Goal: Task Accomplishment & Management: Manage account settings

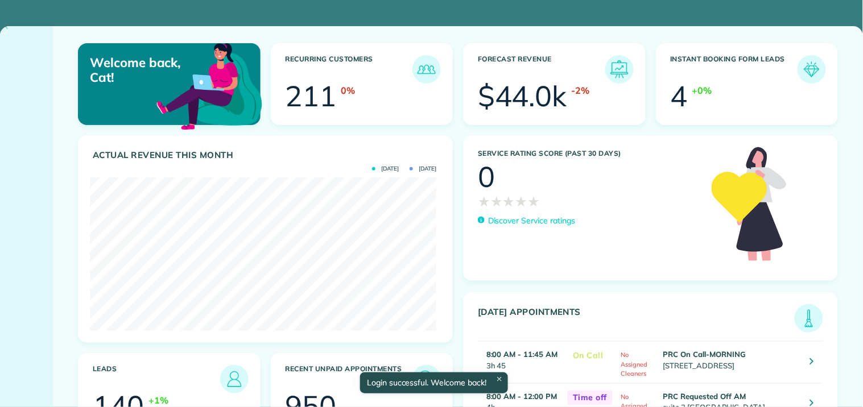
scroll to position [154, 346]
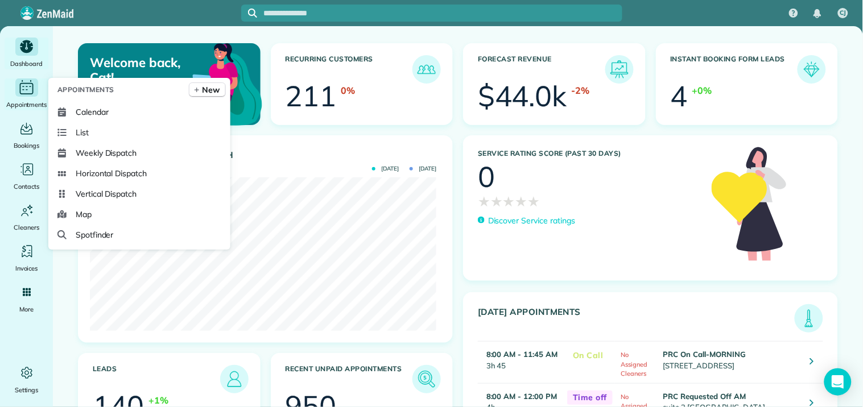
click at [26, 86] on icon "Main" at bounding box center [27, 87] width 18 height 17
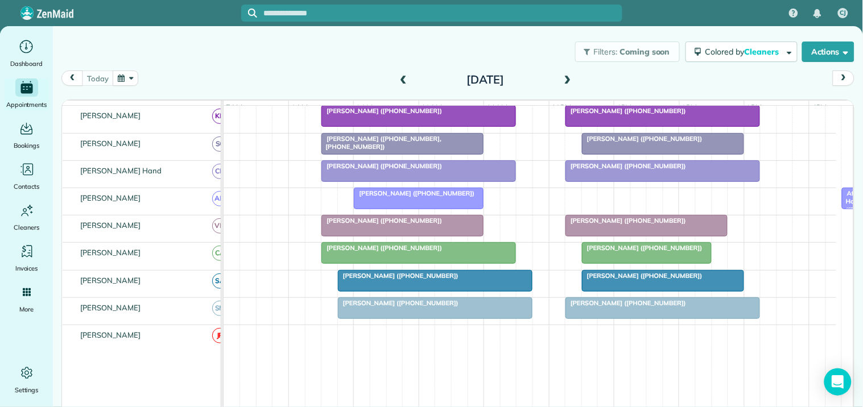
scroll to position [298, 0]
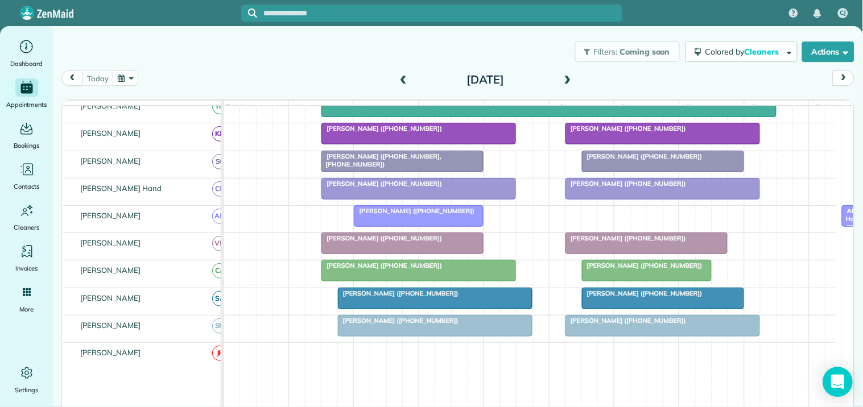
click at [840, 385] on icon "Open Intercom Messenger" at bounding box center [837, 382] width 13 height 15
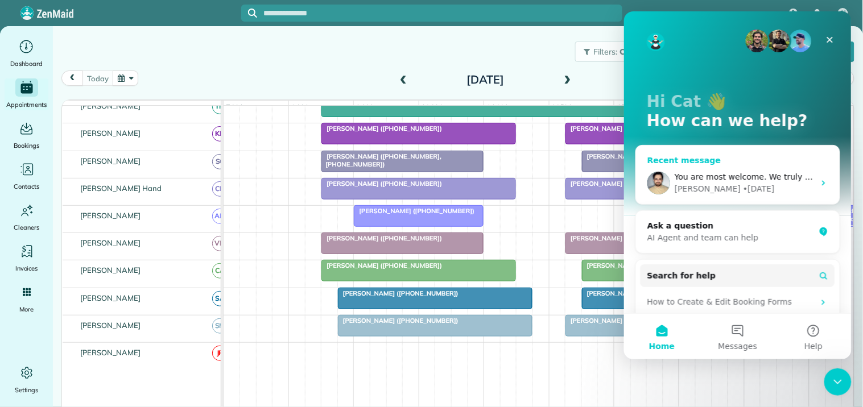
scroll to position [0, 0]
click at [735, 331] on button "Messages" at bounding box center [737, 337] width 76 height 46
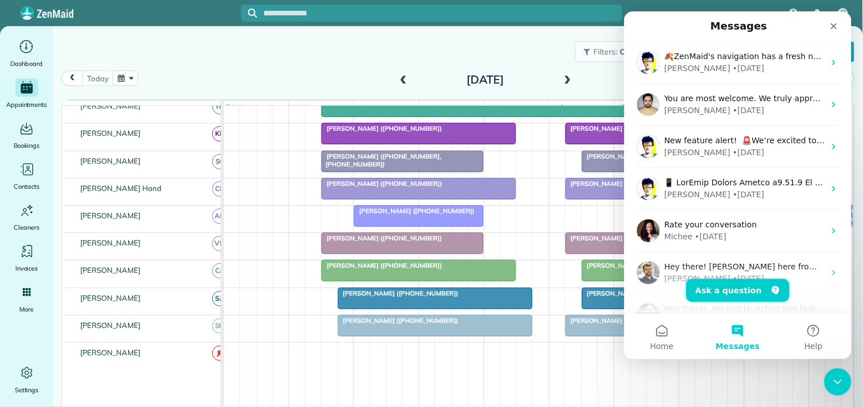
click at [726, 287] on button "Ask a question" at bounding box center [737, 290] width 103 height 23
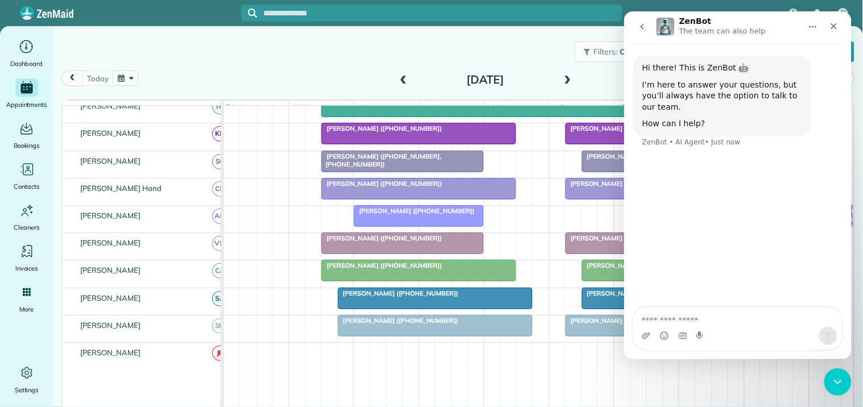
click at [675, 320] on textarea "Ask a question…" at bounding box center [737, 316] width 208 height 19
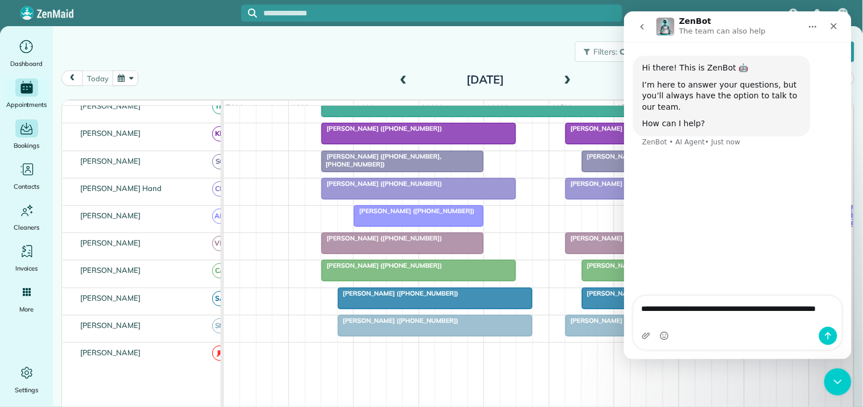
type textarea "**********"
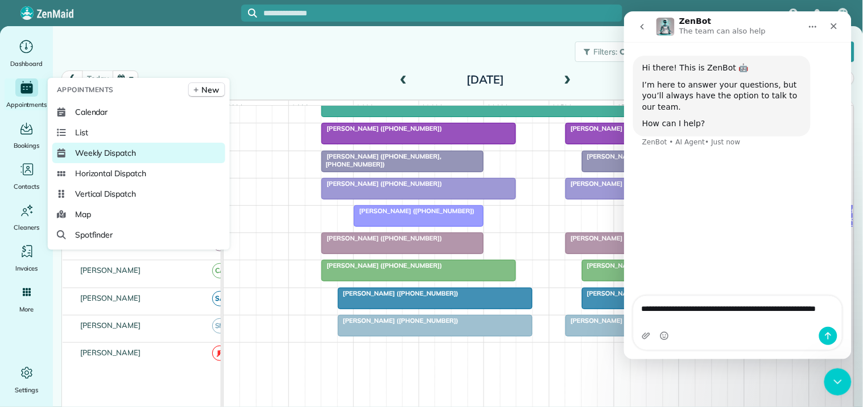
click at [113, 152] on span "Weekly Dispatch" at bounding box center [105, 152] width 61 height 11
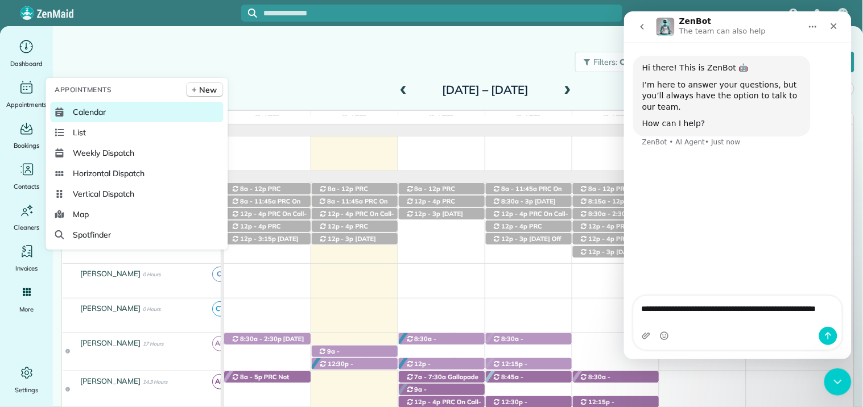
click at [93, 110] on span "Calendar" at bounding box center [89, 111] width 33 height 11
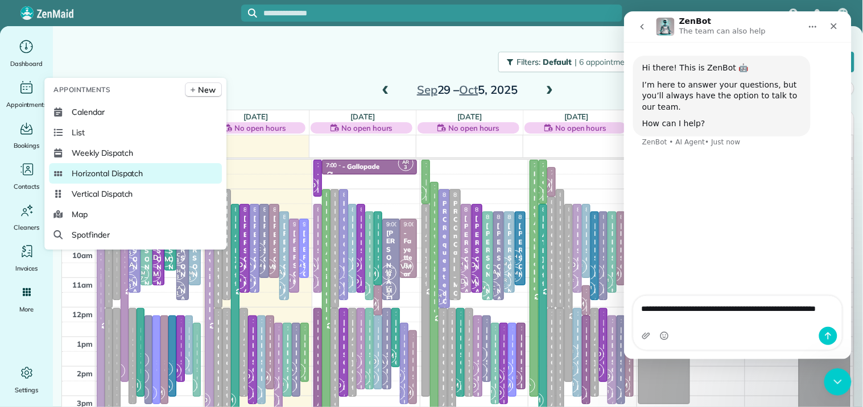
click at [131, 174] on span "Horizontal Dispatch" at bounding box center [107, 173] width 71 height 11
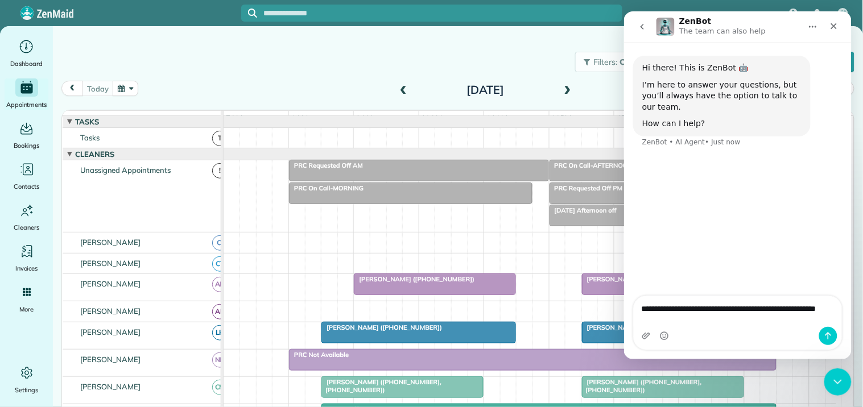
click at [693, 321] on textarea "**********" at bounding box center [737, 311] width 208 height 31
type textarea "**********"
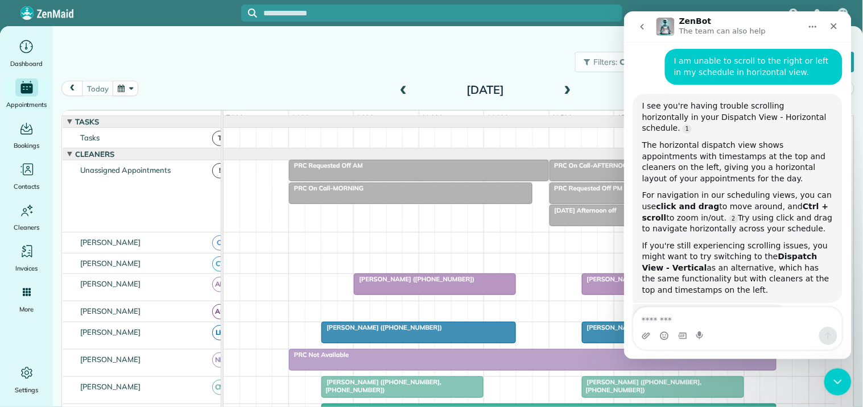
scroll to position [120, 0]
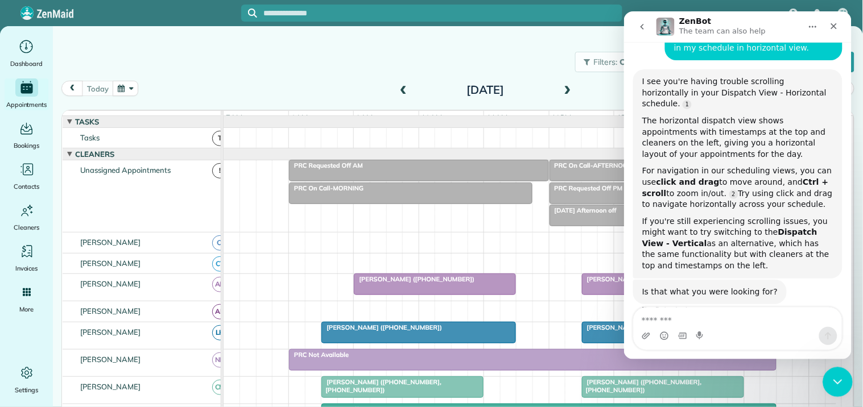
click at [834, 380] on icon "Close Intercom Messenger" at bounding box center [836, 381] width 14 height 14
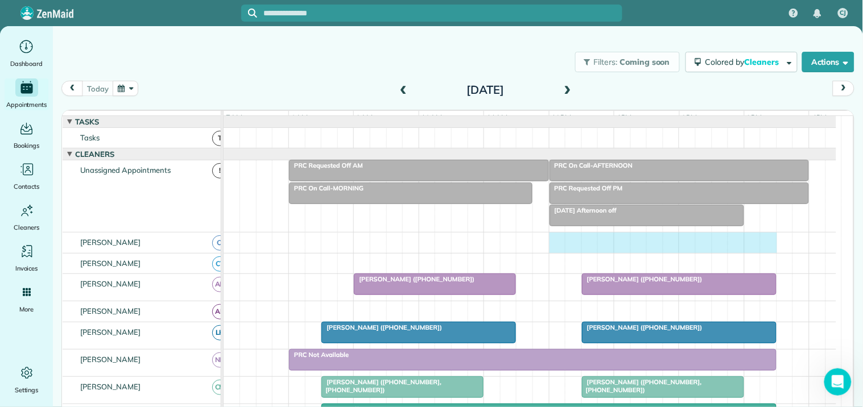
drag, startPoint x: 770, startPoint y: 257, endPoint x: 561, endPoint y: 249, distance: 209.6
click at [558, 249] on div at bounding box center [530, 243] width 613 height 20
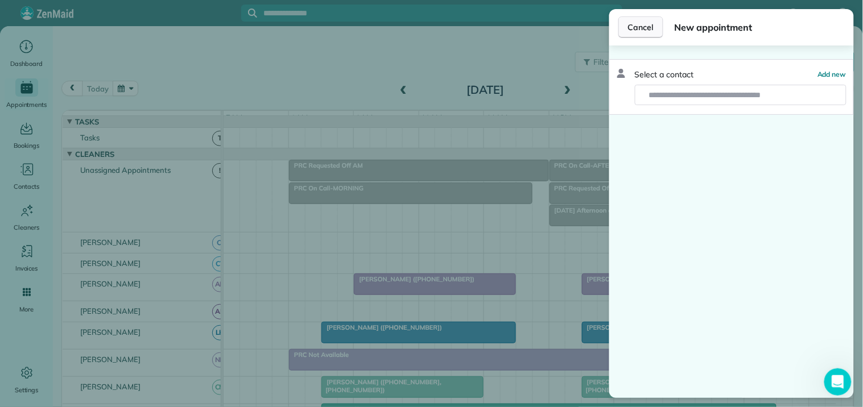
click at [648, 30] on span "Cancel" at bounding box center [641, 27] width 26 height 11
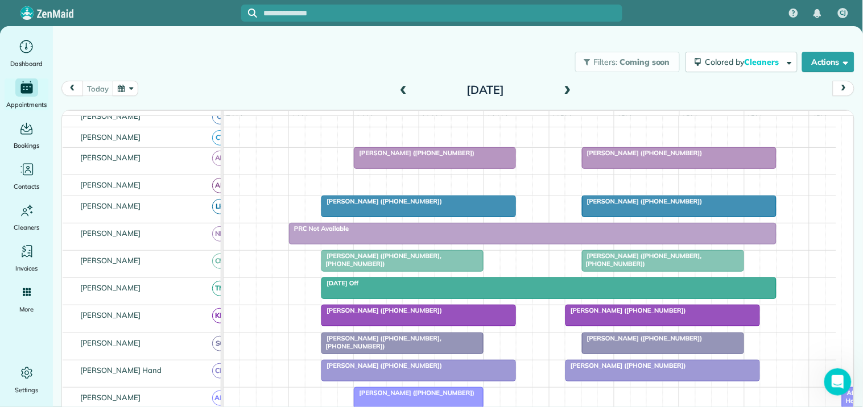
scroll to position [10, 0]
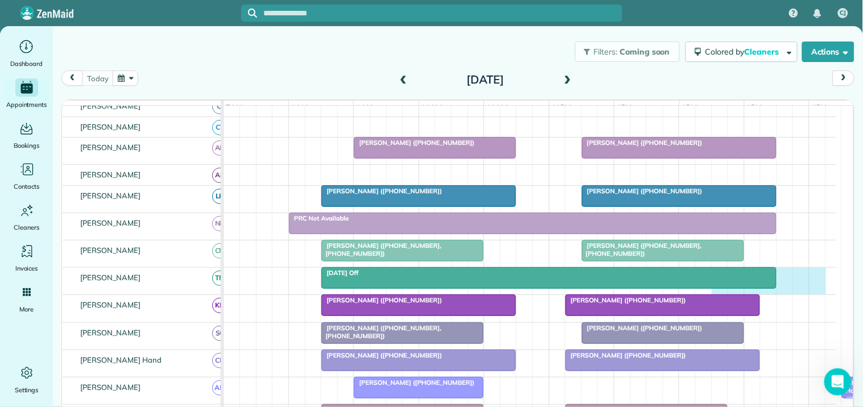
drag, startPoint x: 812, startPoint y: 286, endPoint x: 714, endPoint y: 312, distance: 101.3
click at [714, 312] on tbody "PRC On Call-MORNING PRC On Call-AFTERNOON PRC Requested Off AM PRC Requested Of…" at bounding box center [530, 341] width 613 height 722
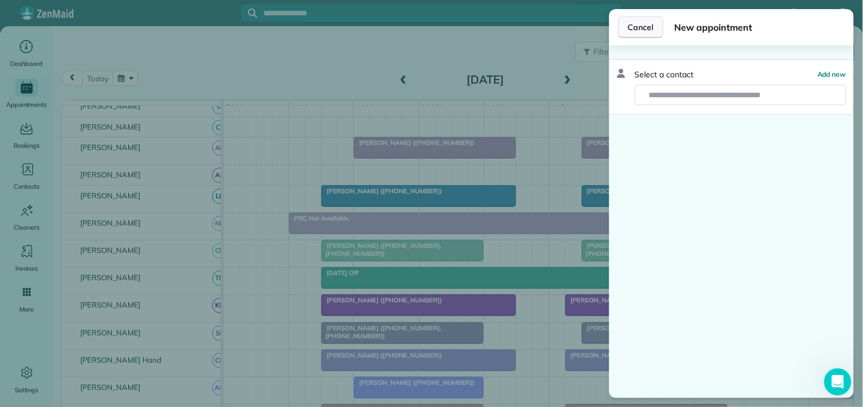
click at [645, 30] on span "Cancel" at bounding box center [641, 27] width 26 height 11
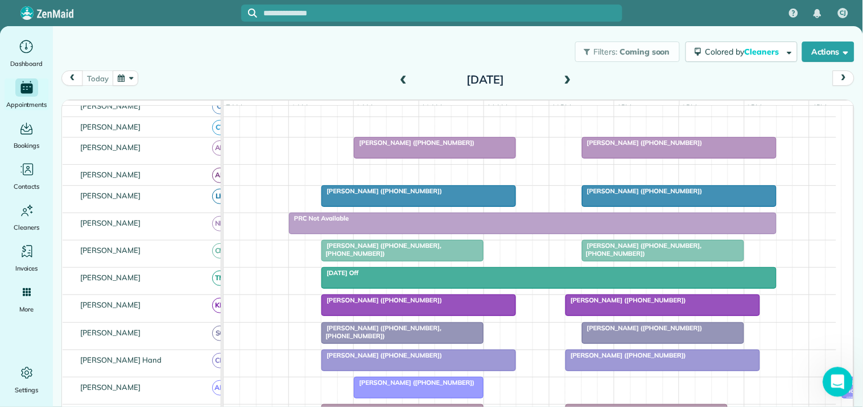
click at [840, 376] on icon "Open Intercom Messenger" at bounding box center [836, 381] width 19 height 19
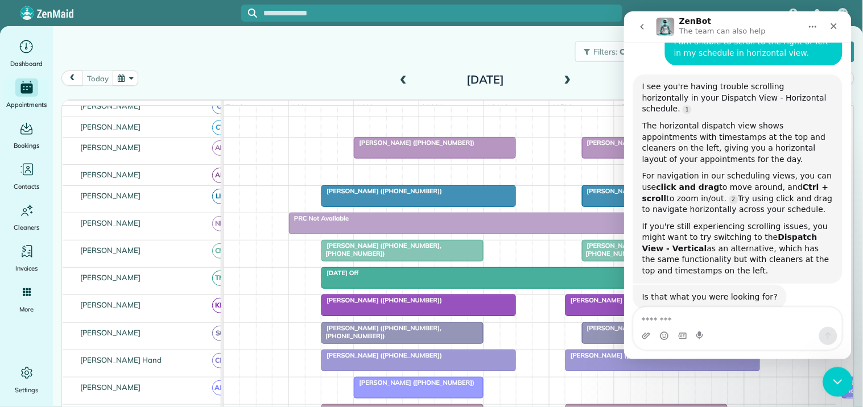
scroll to position [120, 0]
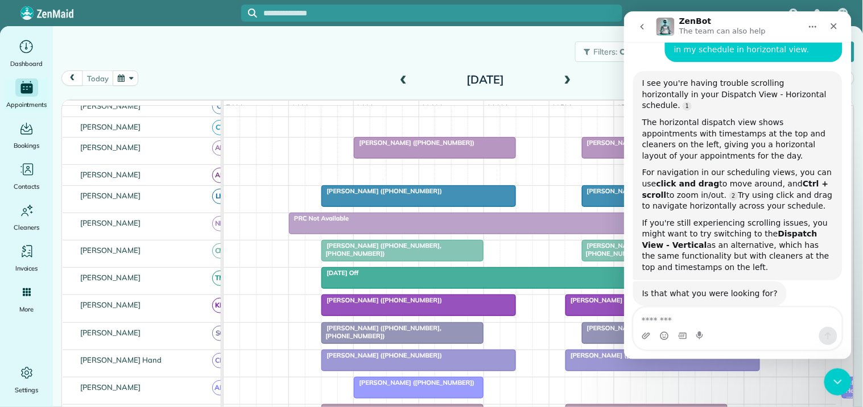
click at [332, 66] on div "Filters: Coming soon Colored by Cleaners Color by Cleaner Color by Team Color b…" at bounding box center [458, 52] width 810 height 38
click at [830, 378] on icon "Close Intercom Messenger" at bounding box center [836, 381] width 14 height 14
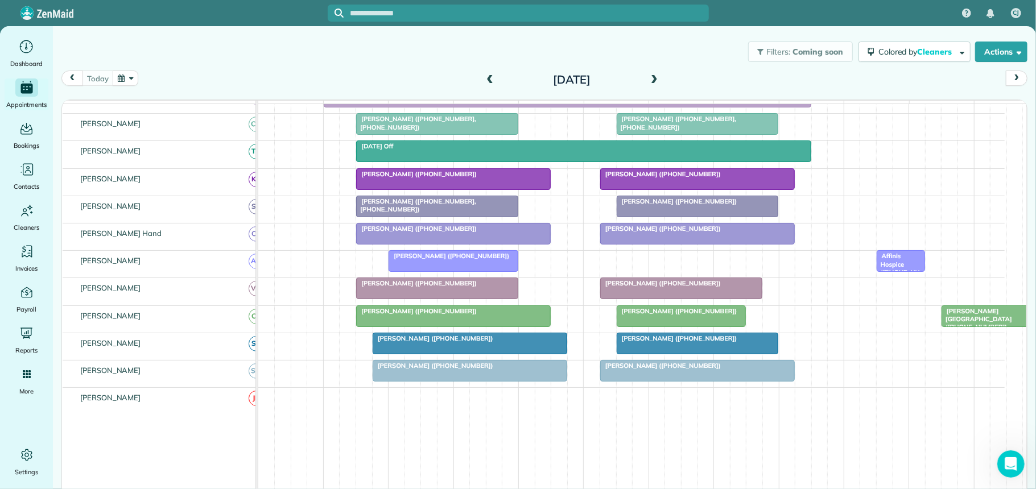
scroll to position [0, 0]
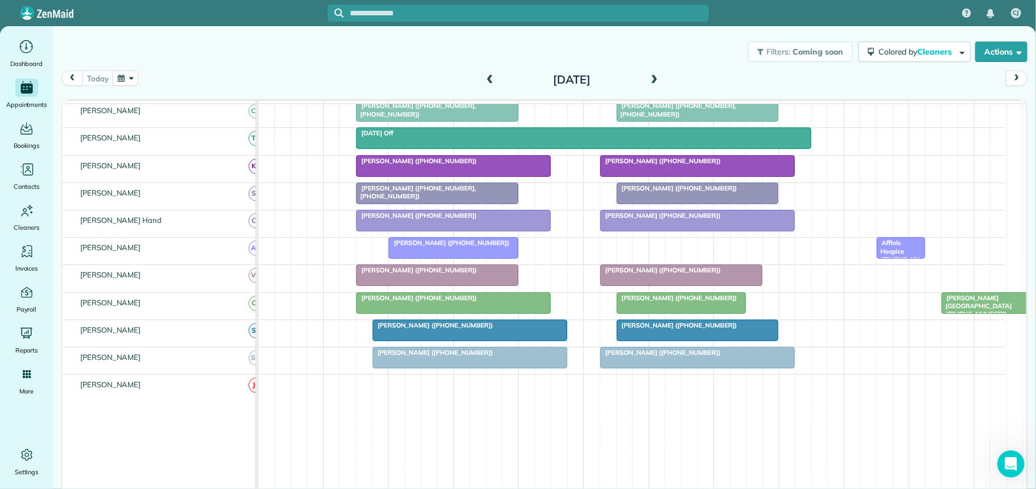
click at [863, 265] on div "Affinis Hospice ([PHONE_NUMBER], [PHONE_NUMBER])" at bounding box center [901, 263] width 42 height 49
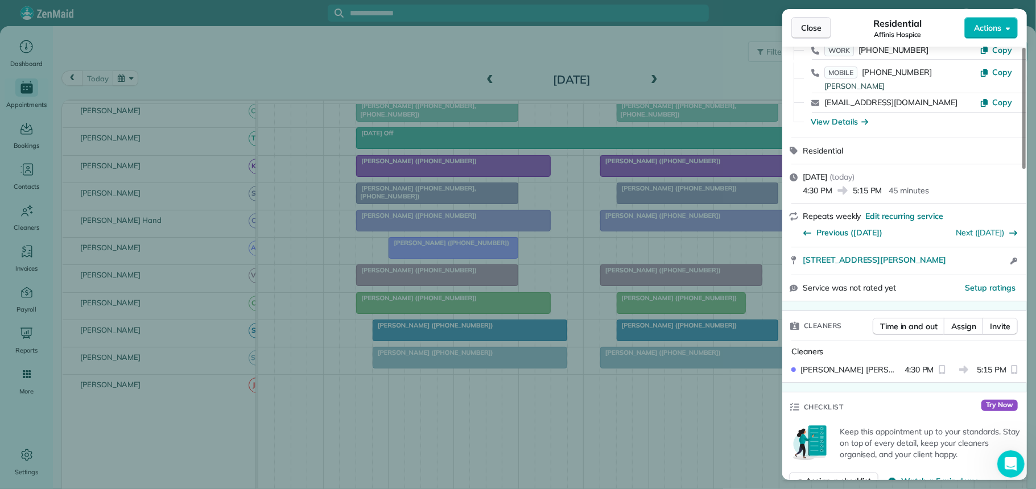
click at [816, 23] on span "Close" at bounding box center [811, 27] width 20 height 11
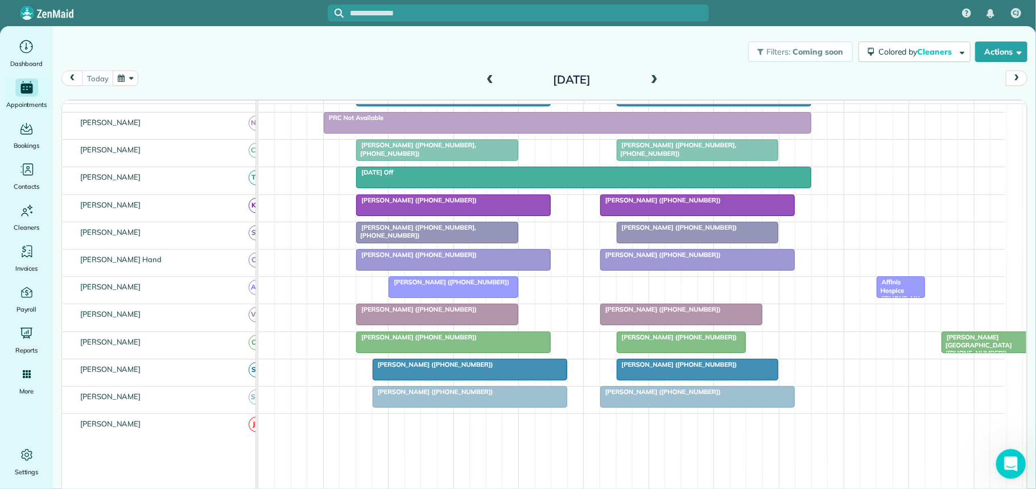
click at [863, 407] on icon "Open Intercom Messenger" at bounding box center [1010, 462] width 8 height 9
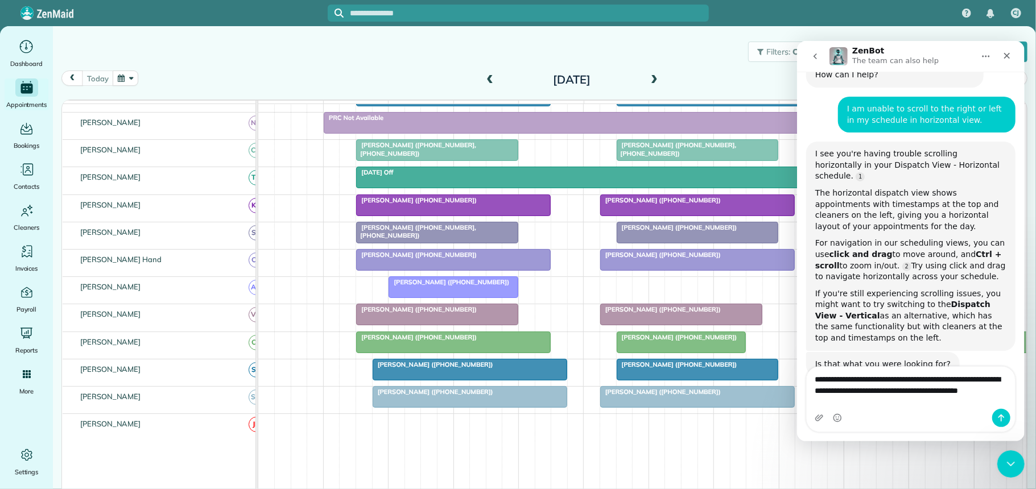
scroll to position [90, 0]
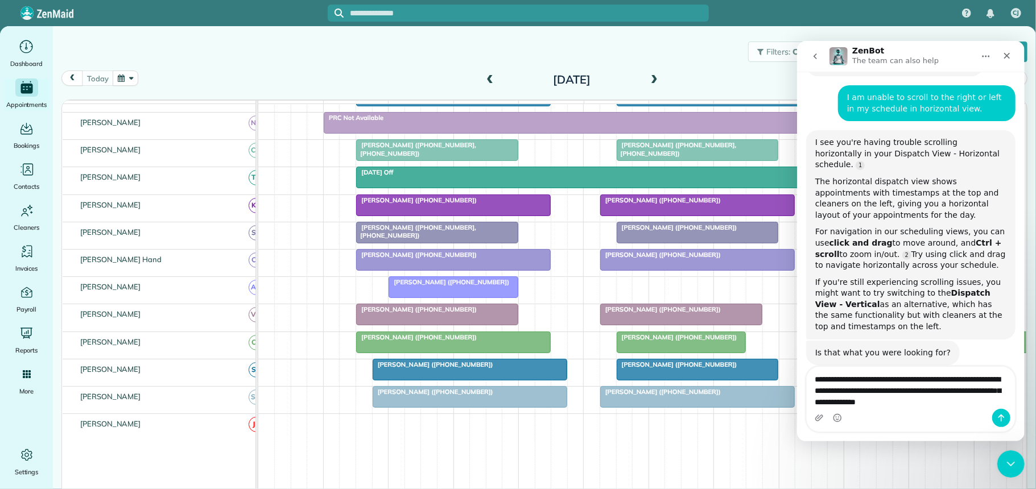
type textarea "**********"
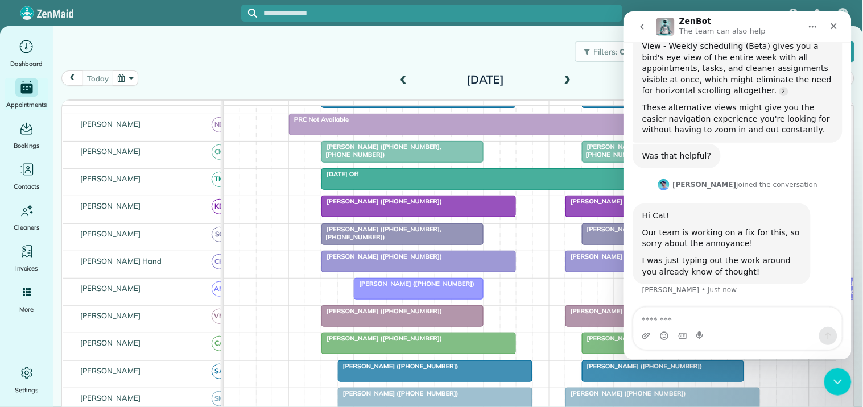
scroll to position [641, 0]
click at [665, 322] on textarea "Message…" at bounding box center [737, 316] width 208 height 19
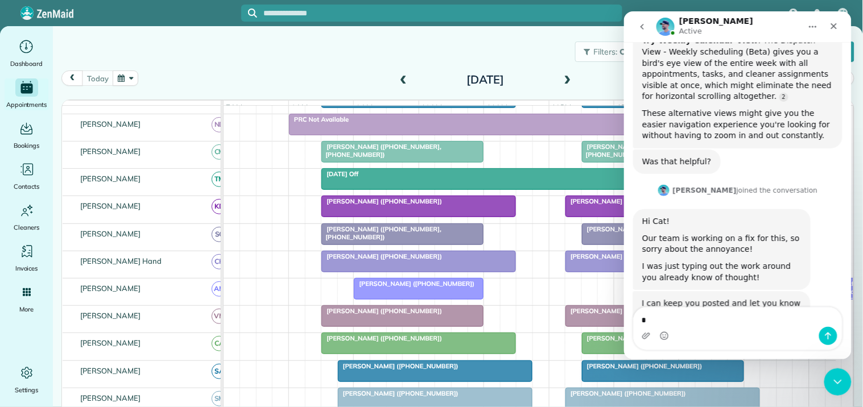
scroll to position [634, 0]
type textarea "**********"
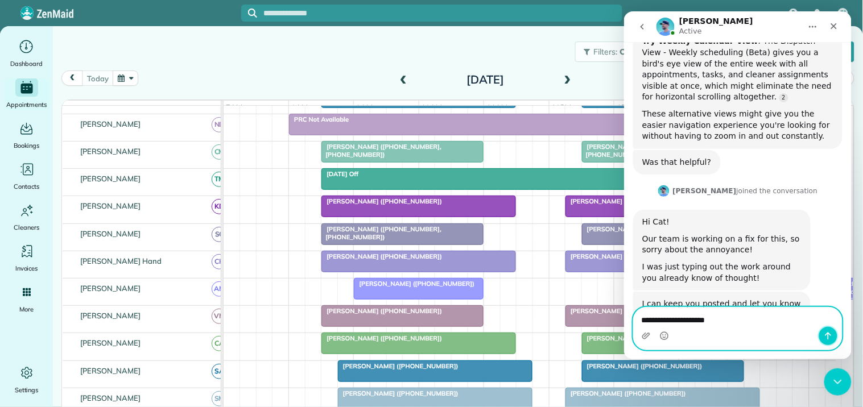
click at [829, 335] on icon "Send a message…" at bounding box center [827, 335] width 9 height 9
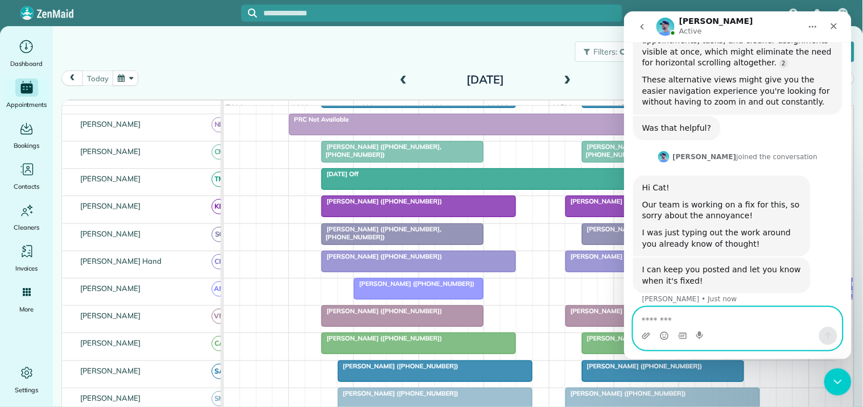
scroll to position [668, 0]
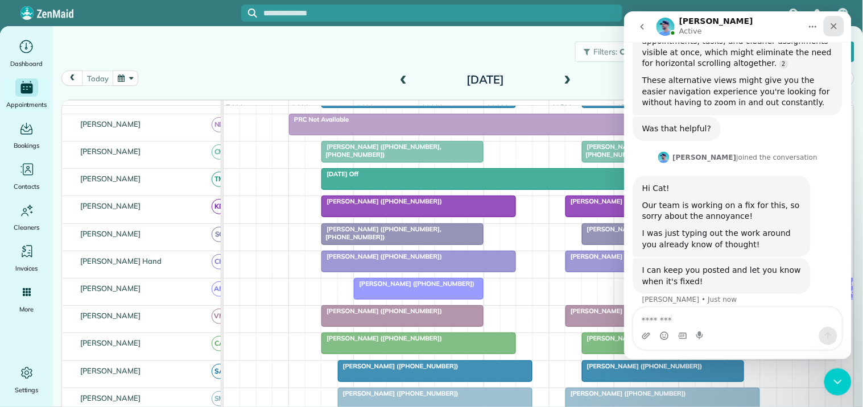
click at [835, 21] on icon "Close" at bounding box center [833, 25] width 9 height 9
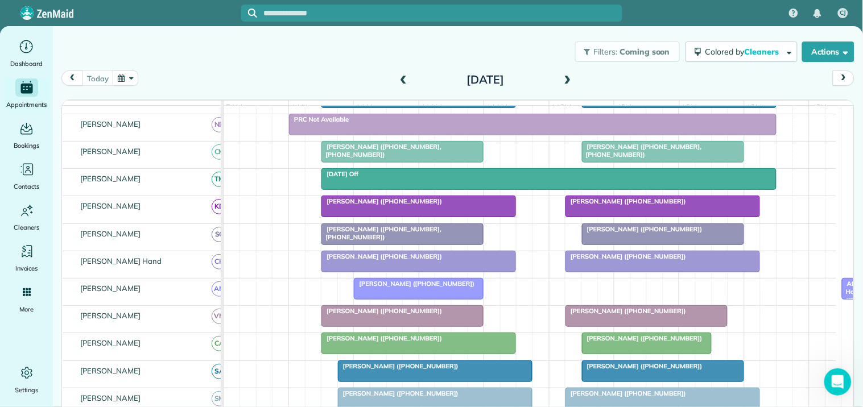
click at [323, 60] on div "Filters: Coming soon Colored by Cleaners Color by Cleaner Color by Team Color b…" at bounding box center [458, 52] width 810 height 38
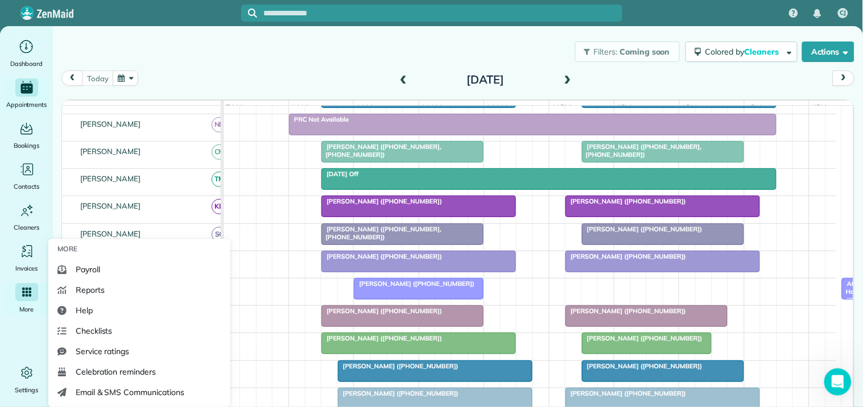
scroll to position [712, 0]
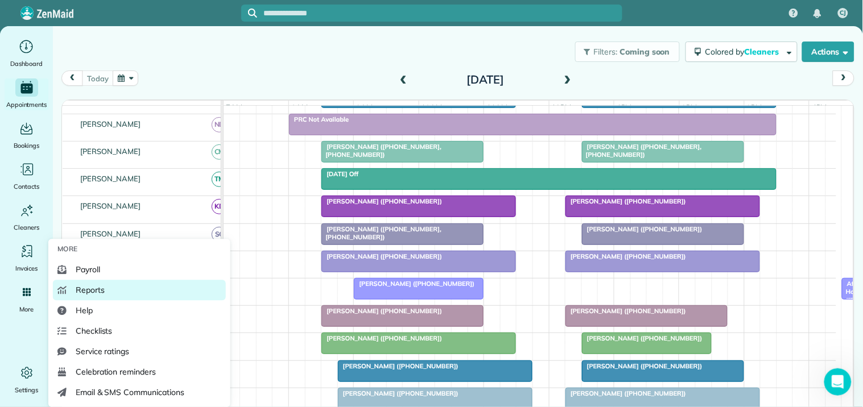
click at [95, 292] on span "Reports" at bounding box center [90, 290] width 29 height 11
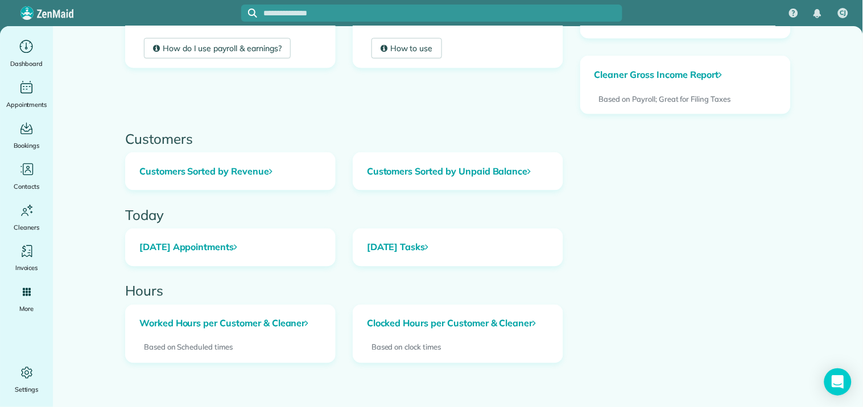
scroll to position [353, 0]
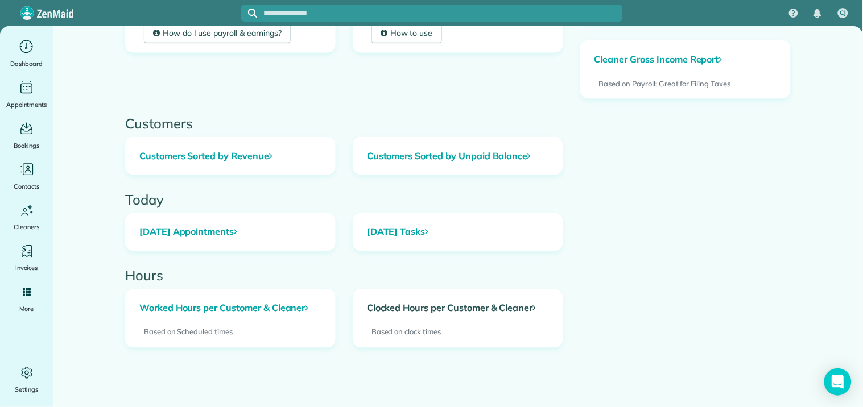
click at [465, 306] on link "Clocked Hours per Customer & Cleaner" at bounding box center [457, 309] width 209 height 38
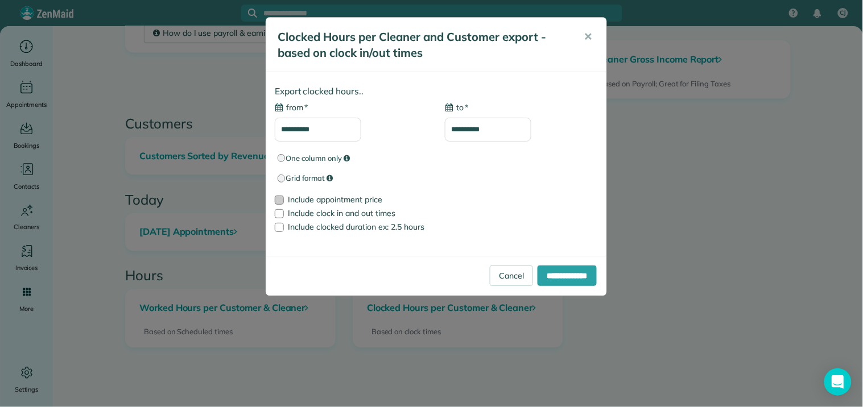
type input "**********"
click at [282, 196] on div at bounding box center [279, 200] width 9 height 9
click at [321, 130] on input "**********" at bounding box center [318, 130] width 87 height 24
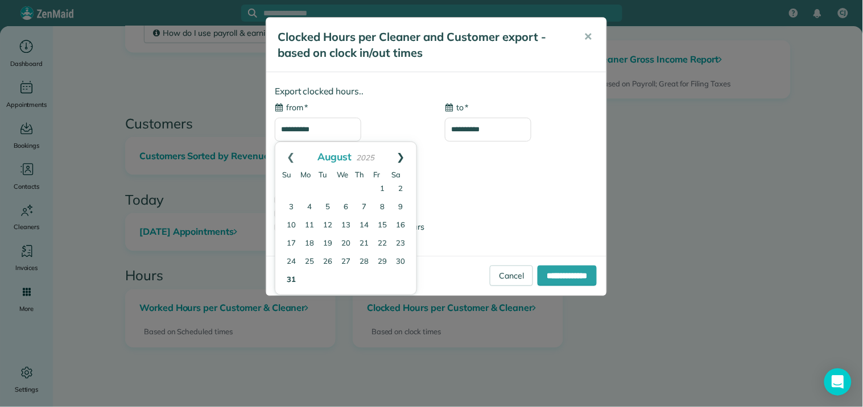
click at [405, 157] on link "Next" at bounding box center [401, 156] width 31 height 28
click at [327, 262] on link "30" at bounding box center [328, 262] width 16 height 16
type input "**********"
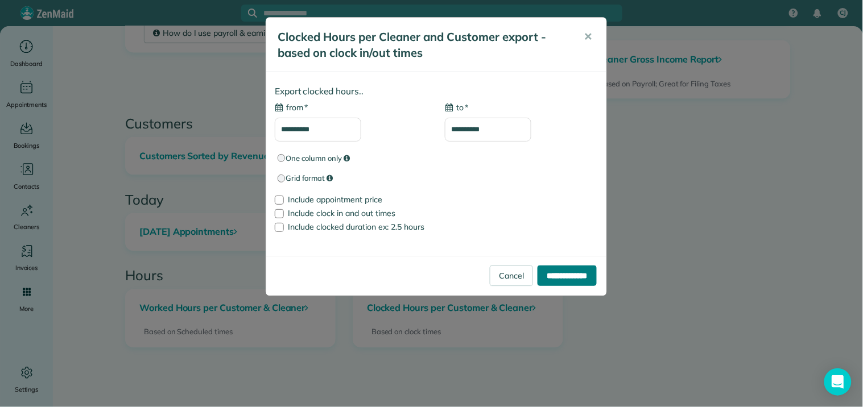
click at [567, 275] on input "**********" at bounding box center [567, 276] width 59 height 20
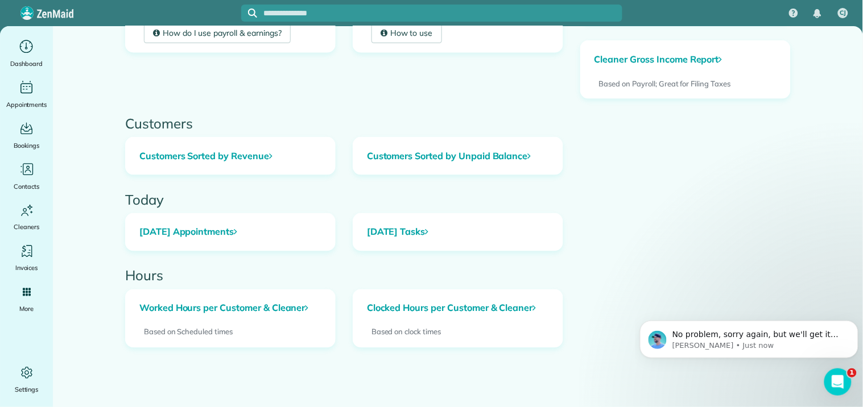
scroll to position [0, 0]
click at [743, 335] on span "No problem, sorry again, but we'll get it sorted! I'll let you know as soon as …" at bounding box center [755, 346] width 167 height 32
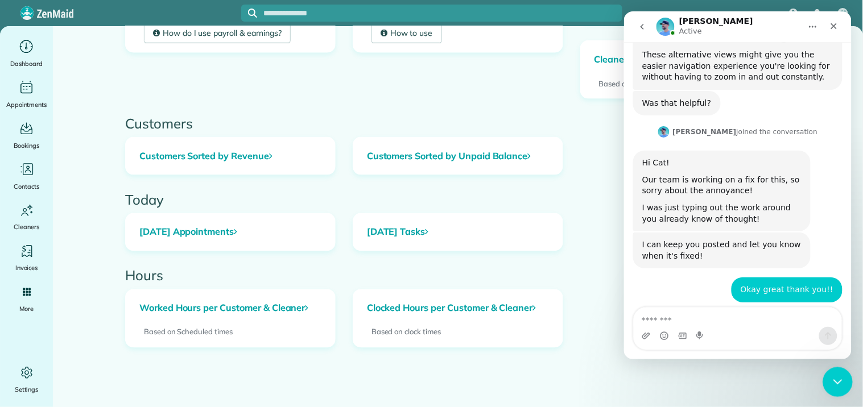
scroll to position [743, 0]
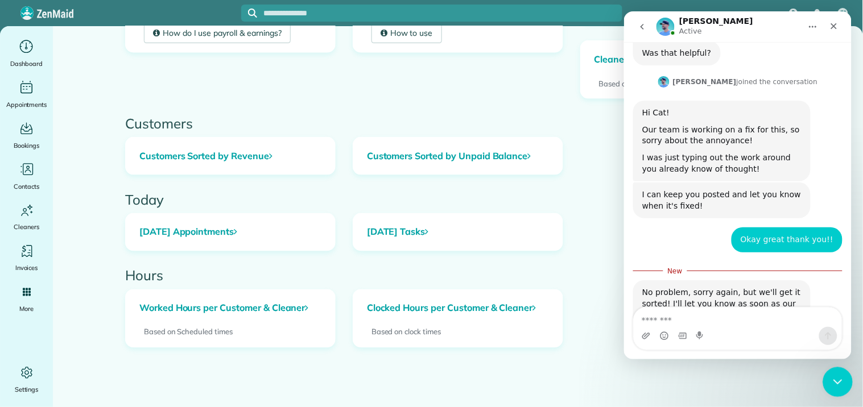
click at [831, 381] on icon "Close Intercom Messenger" at bounding box center [836, 381] width 14 height 14
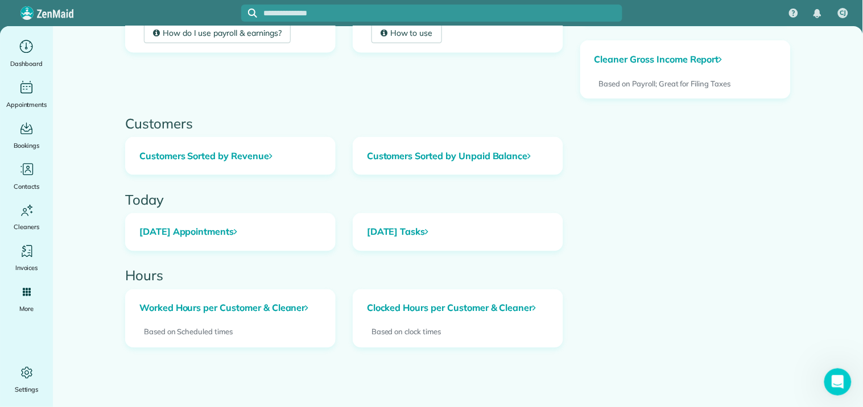
scroll to position [724, 0]
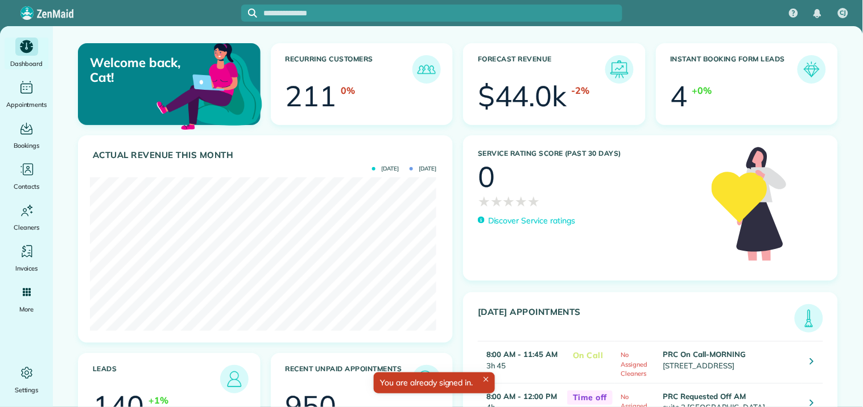
scroll to position [154, 346]
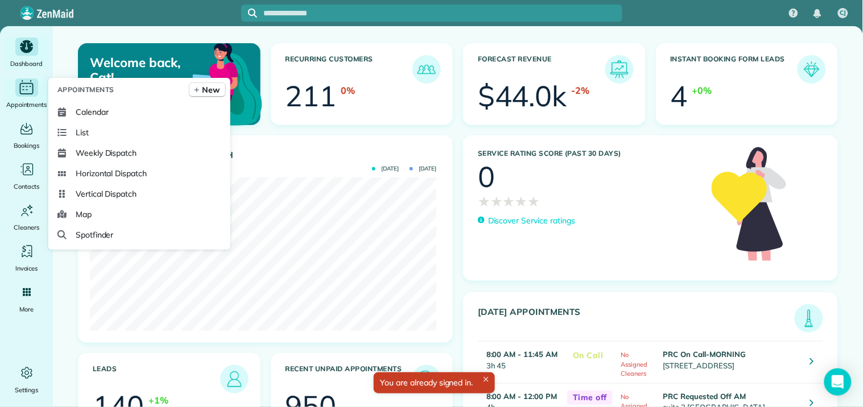
click at [18, 88] on icon "Main" at bounding box center [27, 87] width 18 height 17
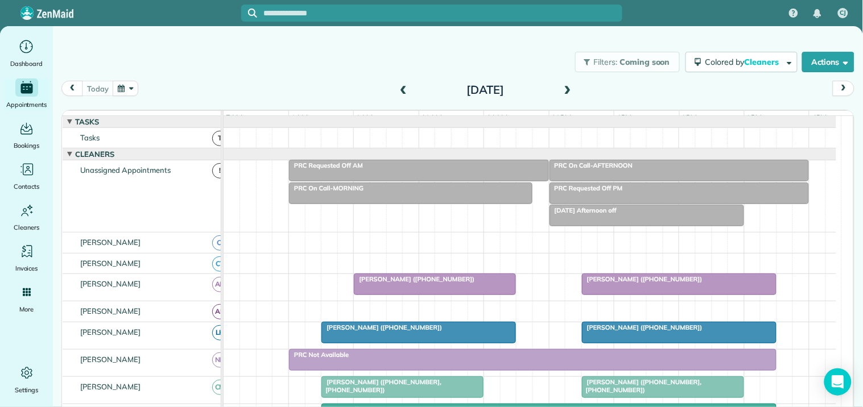
click at [127, 88] on button "button" at bounding box center [126, 88] width 26 height 15
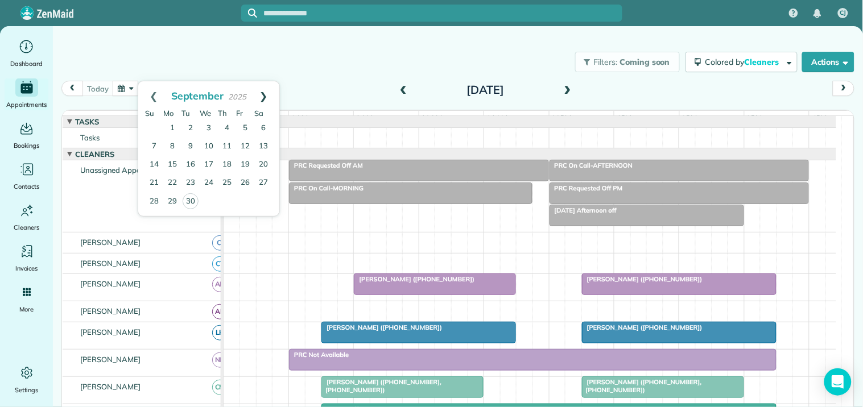
click at [265, 92] on link "Next" at bounding box center [263, 95] width 31 height 28
click at [248, 123] on link "3" at bounding box center [245, 129] width 18 height 18
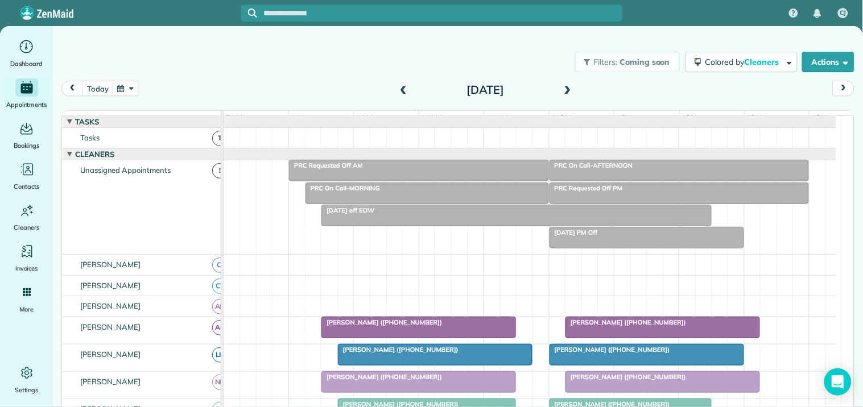
click at [406, 327] on span "[PERSON_NAME] ([PHONE_NUMBER])" at bounding box center [382, 323] width 122 height 8
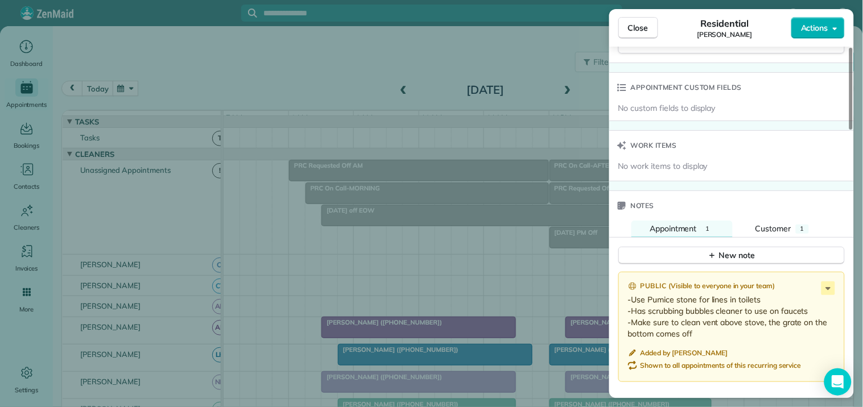
scroll to position [1152, 0]
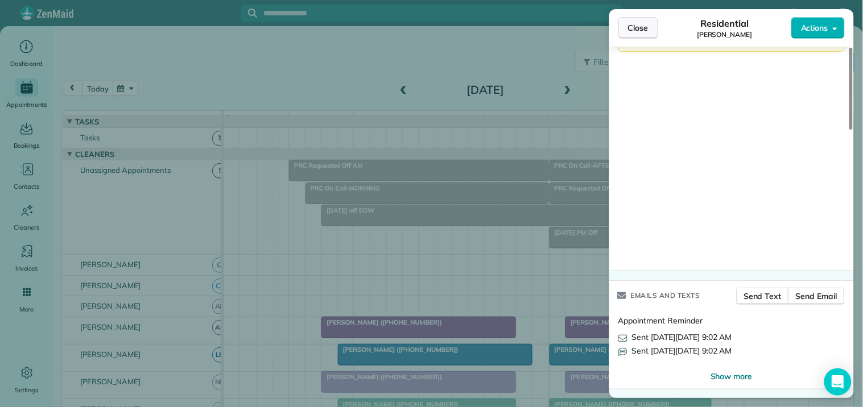
click at [645, 27] on span "Close" at bounding box center [638, 27] width 20 height 11
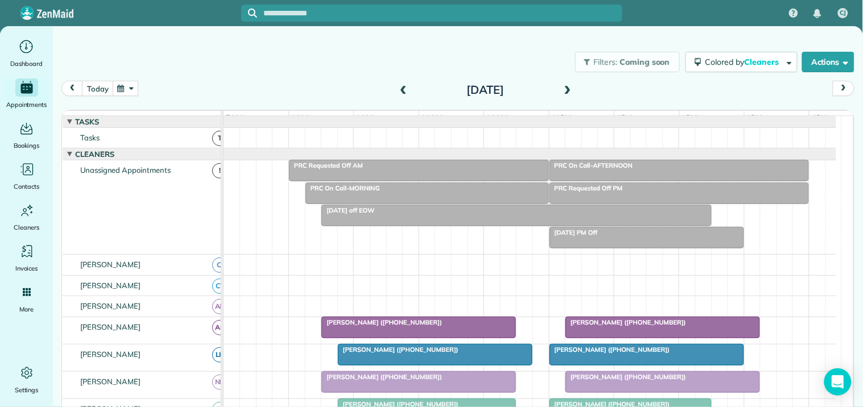
click at [122, 88] on button "button" at bounding box center [126, 88] width 26 height 15
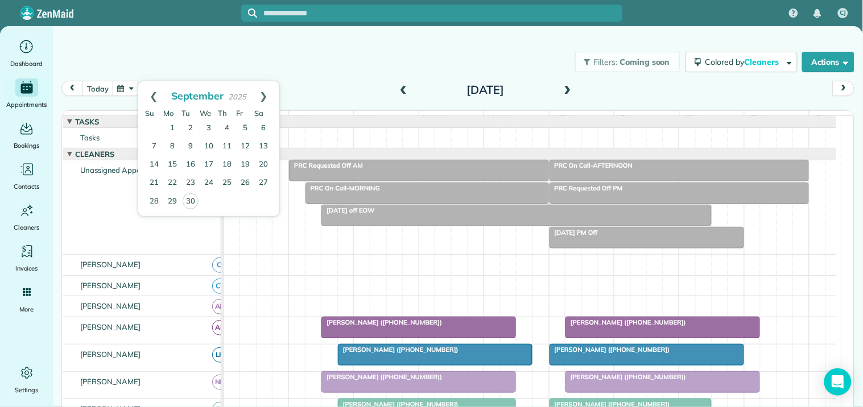
click at [374, 71] on div "Filters: Coming soon Colored by Cleaners Color by Cleaner Color by Team Color b…" at bounding box center [458, 62] width 810 height 38
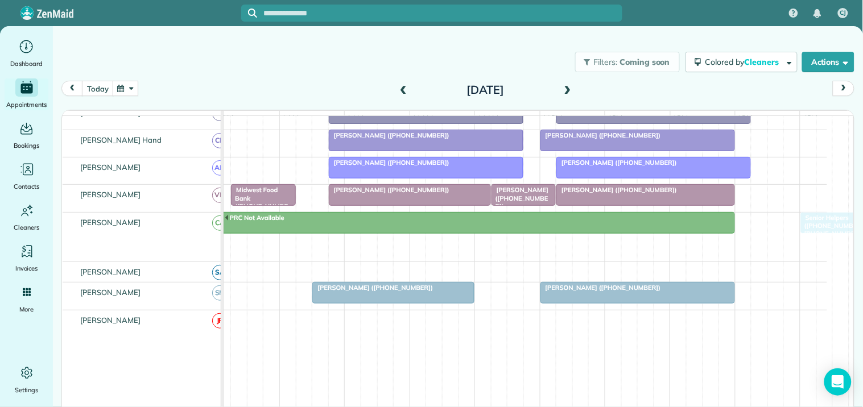
scroll to position [0, 15]
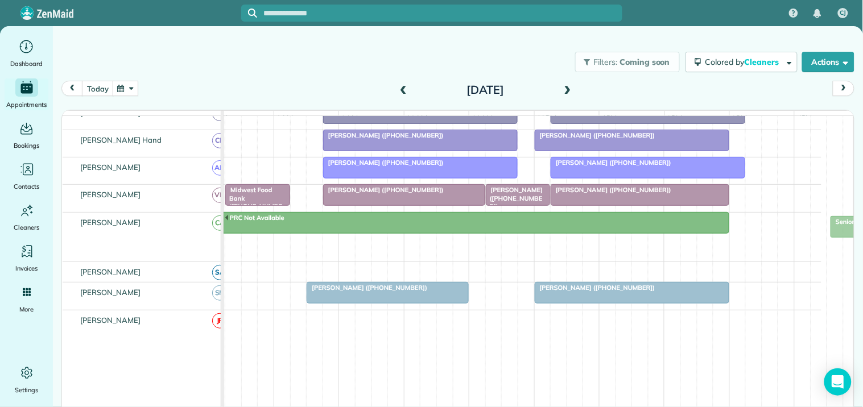
drag, startPoint x: 254, startPoint y: 254, endPoint x: 862, endPoint y: 225, distance: 608.5
click at [862, 225] on main "Filters: Coming soon Colored by Cleaners Color by Cleaner Color by Team Color b…" at bounding box center [458, 229] width 810 height 407
click at [254, 254] on div "Senior Helpers ([PHONE_NUMBER], [PHONE_NUMBER])" at bounding box center [257, 248] width 90 height 24
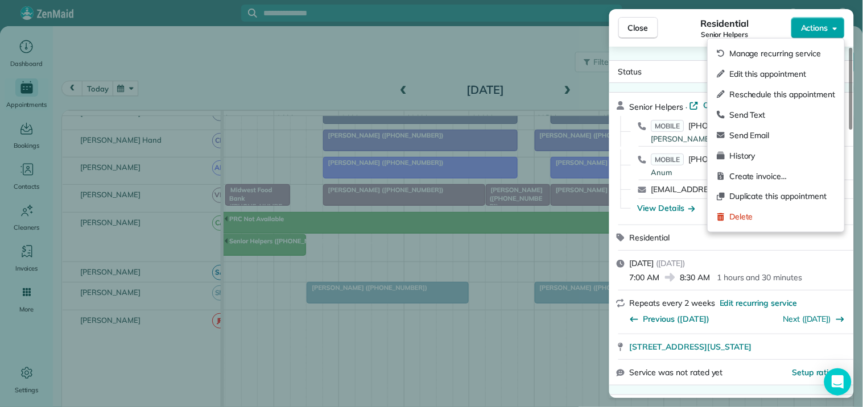
click at [822, 31] on span "Actions" at bounding box center [814, 27] width 27 height 11
click at [757, 79] on span "Edit this appointment" at bounding box center [783, 73] width 106 height 11
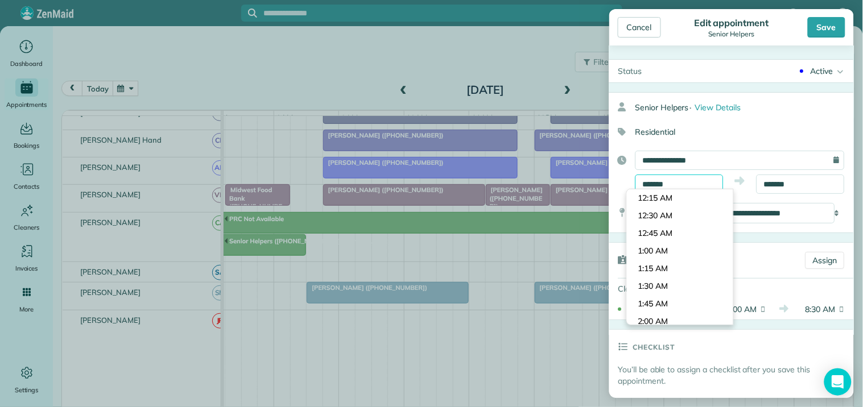
click at [663, 189] on body "CJ Dashboard Appointments Bookings Contacts Cleaners Invoices Payroll Reports H…" at bounding box center [431, 203] width 863 height 407
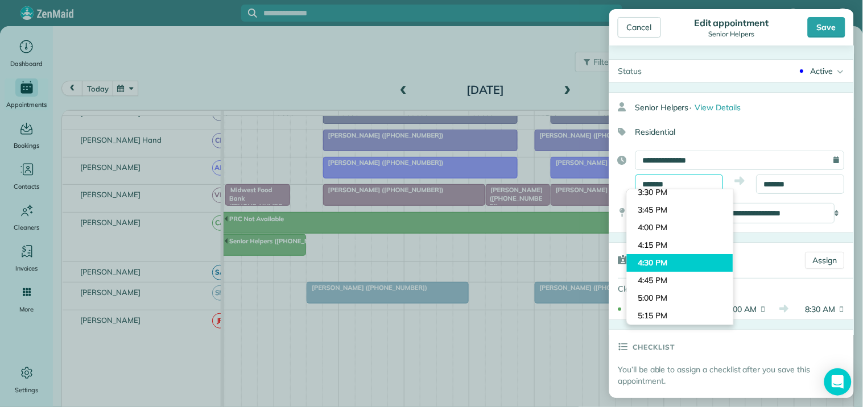
scroll to position [1090, 0]
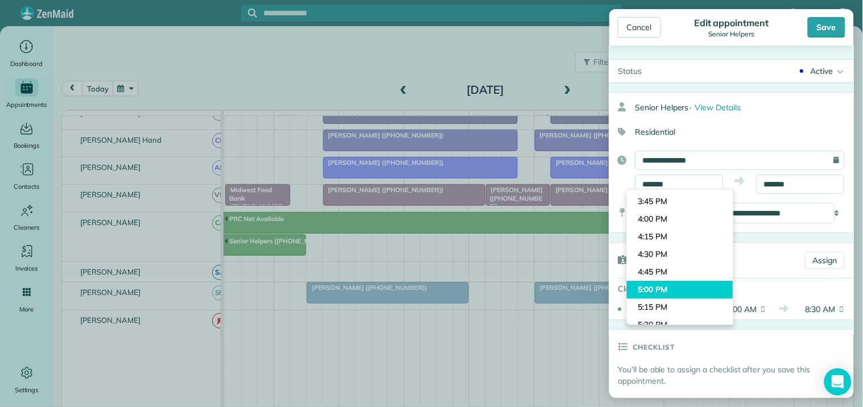
type input "*******"
click at [653, 287] on body "CJ Dashboard Appointments Bookings Contacts Cleaners Invoices Payroll Reports H…" at bounding box center [431, 203] width 863 height 407
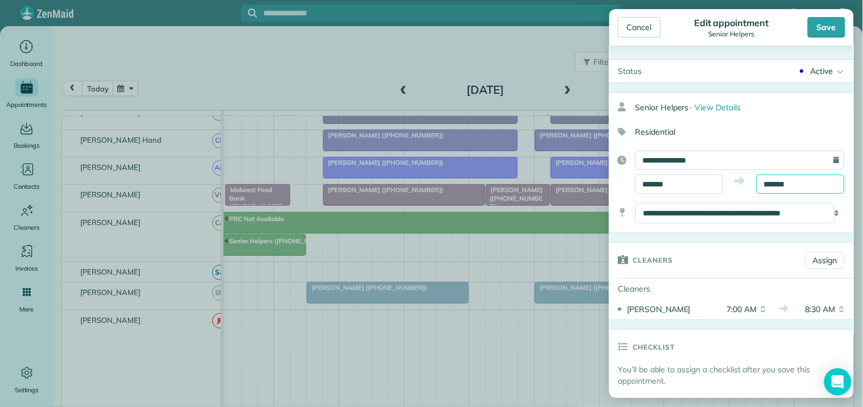
click at [800, 183] on input "*******" at bounding box center [801, 184] width 88 height 19
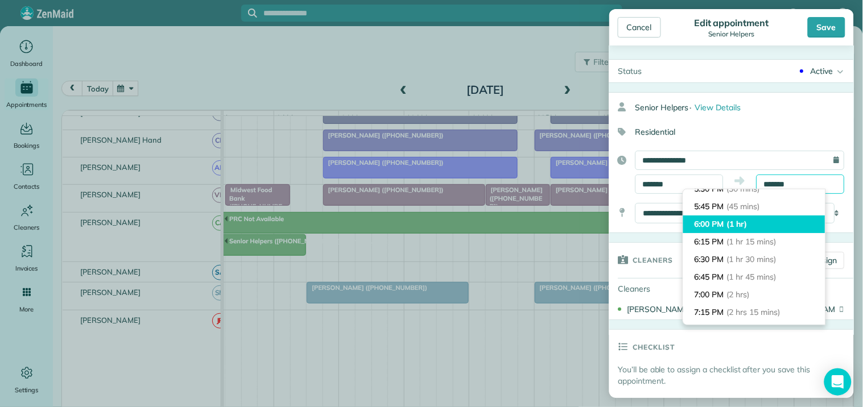
scroll to position [63, 0]
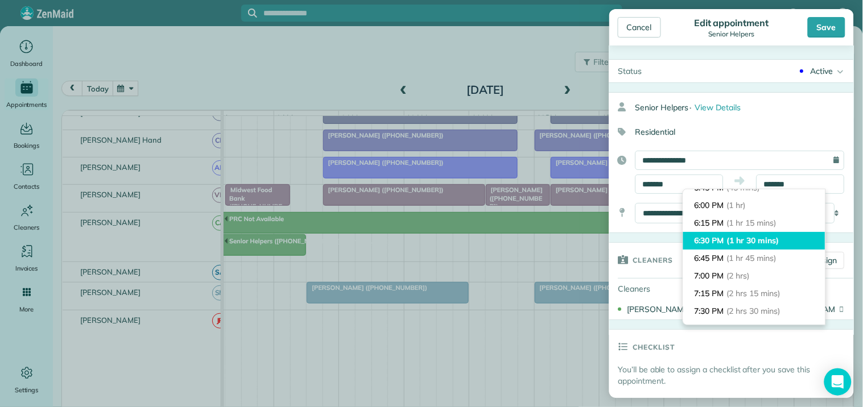
type input "*******"
click at [727, 243] on li "6:30 PM (1 hr 30 mins)" at bounding box center [754, 241] width 142 height 18
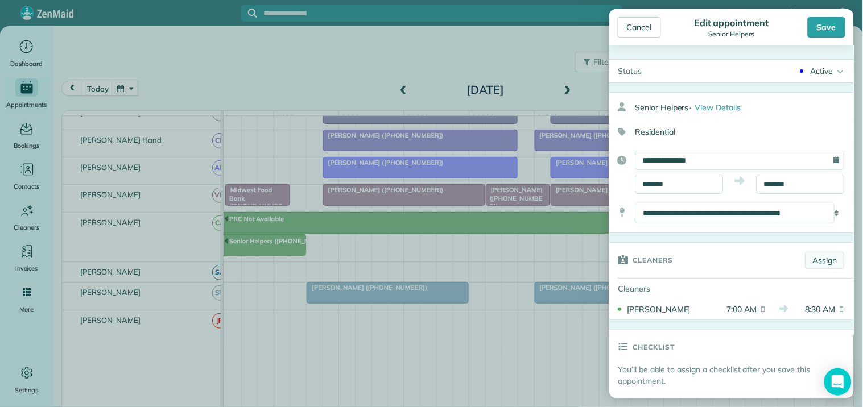
click at [819, 263] on link "Assign" at bounding box center [825, 260] width 39 height 17
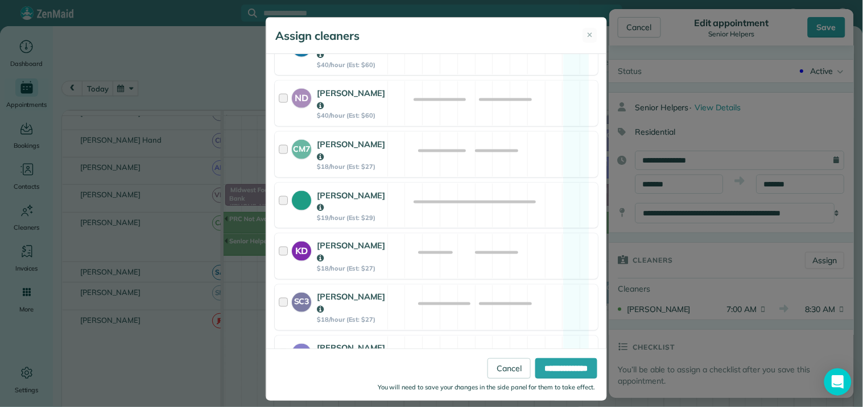
scroll to position [379, 0]
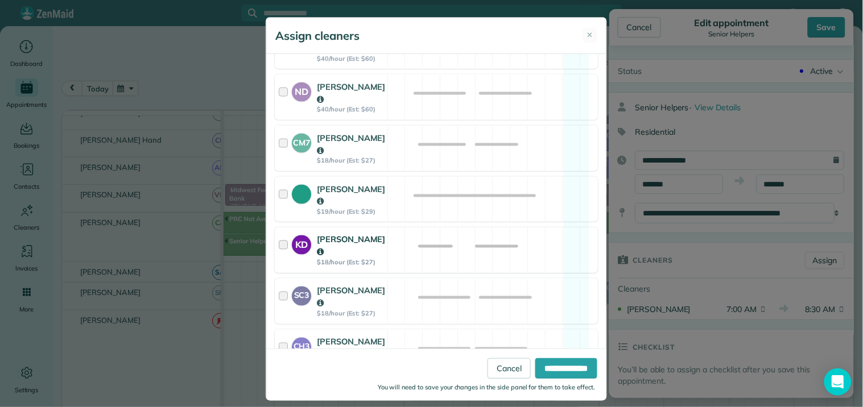
click at [564, 228] on div "KD [PERSON_NAME] $18/hour (Est: $27) Available" at bounding box center [436, 251] width 323 height 46
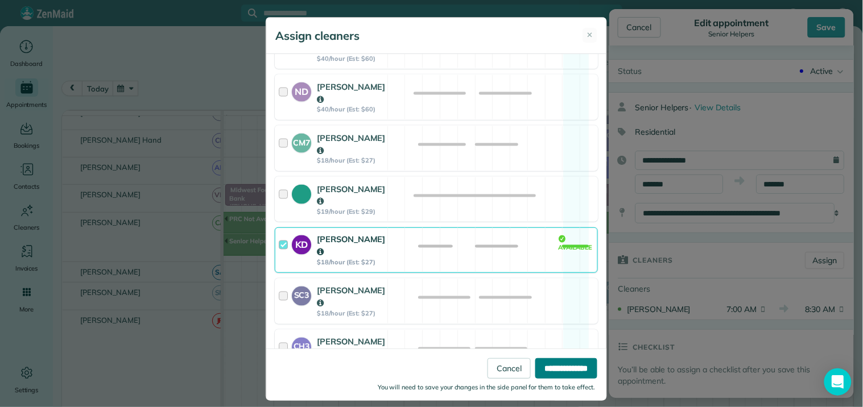
click at [555, 365] on input "**********" at bounding box center [567, 369] width 62 height 20
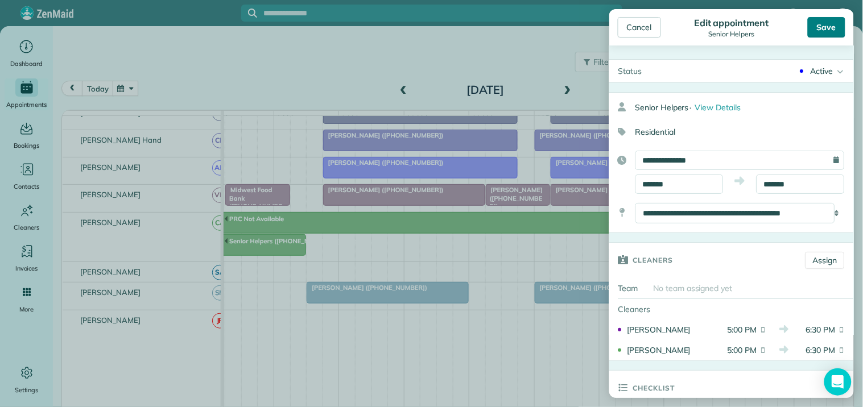
click at [829, 29] on div "Save" at bounding box center [827, 27] width 38 height 20
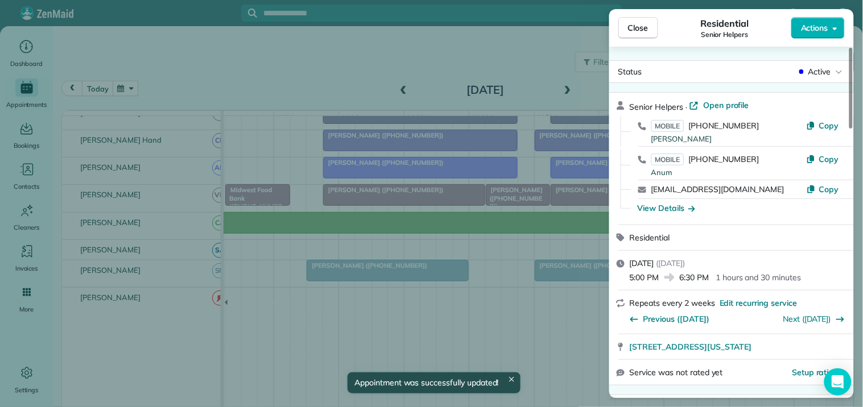
click at [638, 31] on span "Close" at bounding box center [638, 27] width 20 height 11
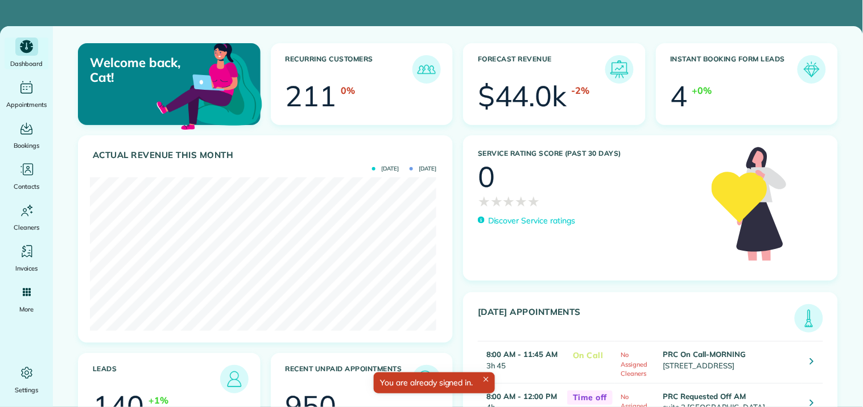
scroll to position [154, 346]
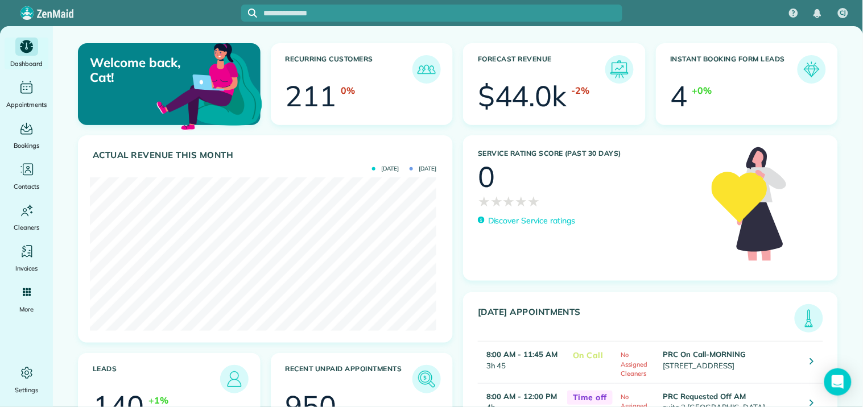
click at [145, 19] on div "CJ" at bounding box center [431, 13] width 863 height 26
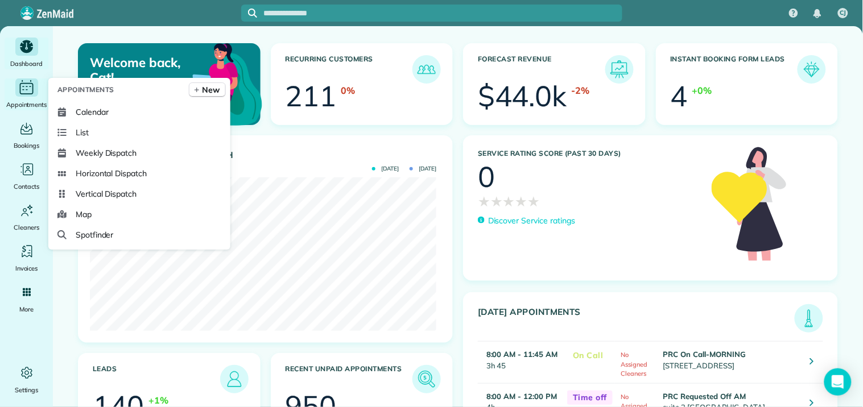
click at [26, 84] on icon "Main" at bounding box center [27, 87] width 18 height 17
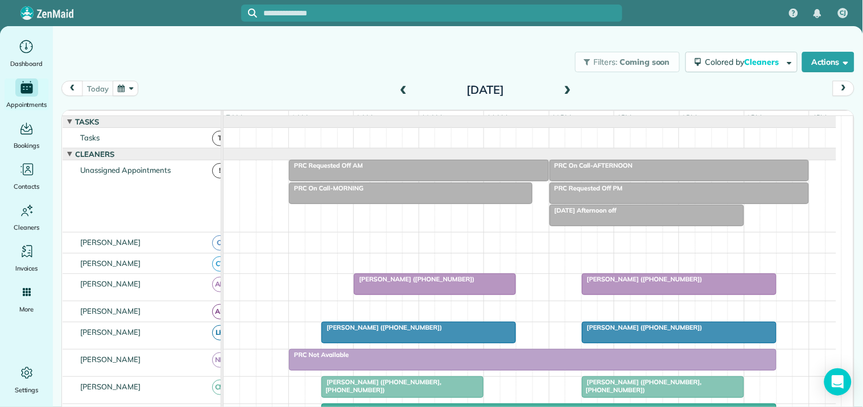
click at [563, 89] on span at bounding box center [568, 90] width 13 height 10
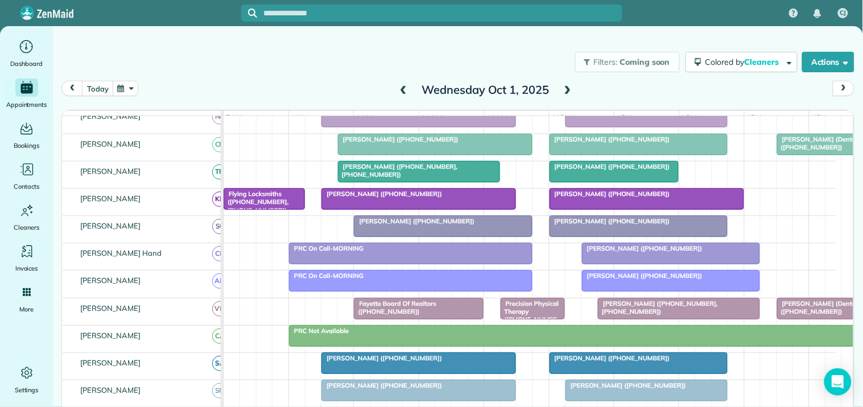
scroll to position [253, 0]
